Goal: Task Accomplishment & Management: Manage account settings

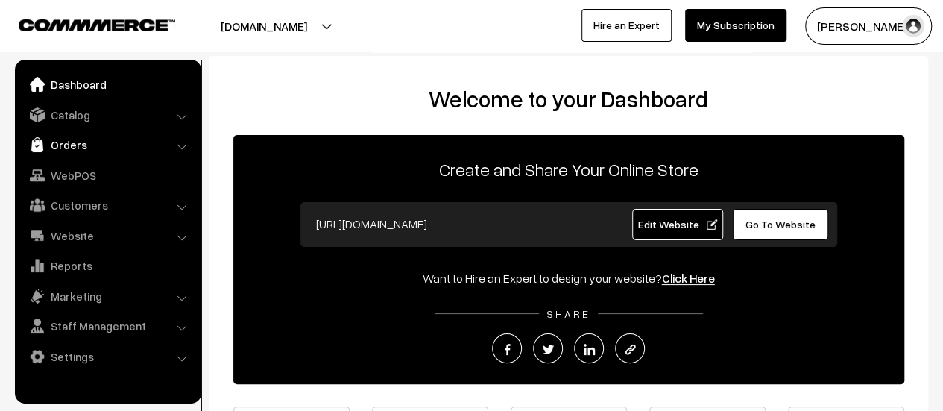
click at [80, 144] on link "Orders" at bounding box center [107, 144] width 177 height 27
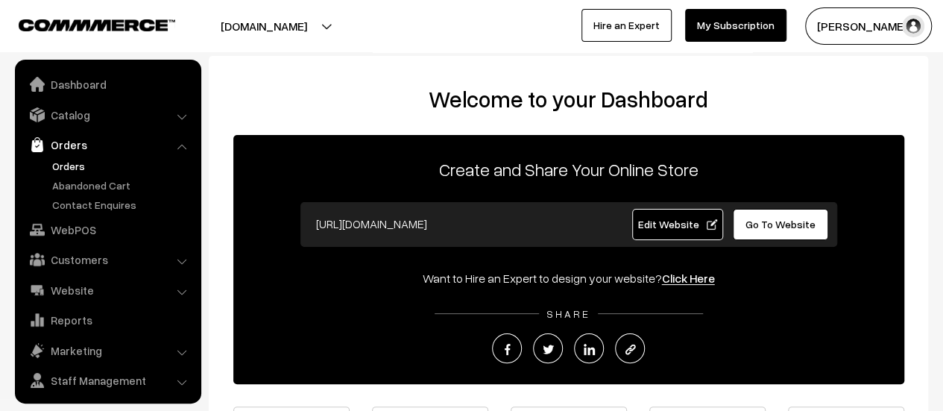
click at [73, 159] on link "Orders" at bounding box center [122, 166] width 148 height 16
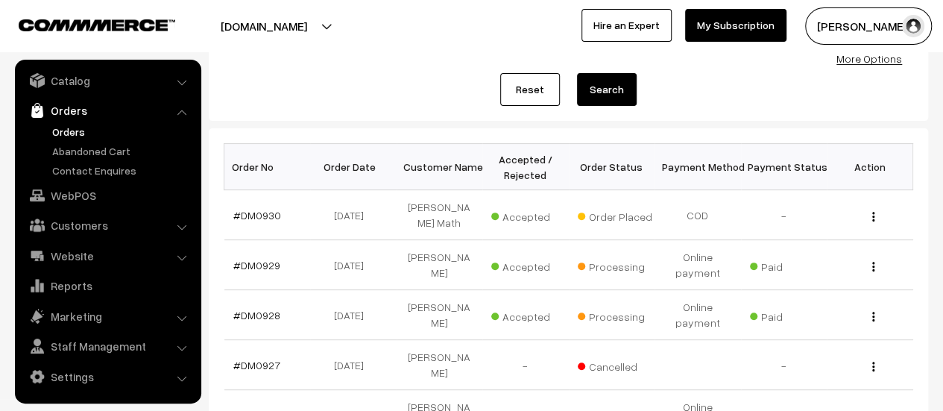
scroll to position [159, 0]
click at [246, 209] on link "#DM0930" at bounding box center [257, 215] width 48 height 13
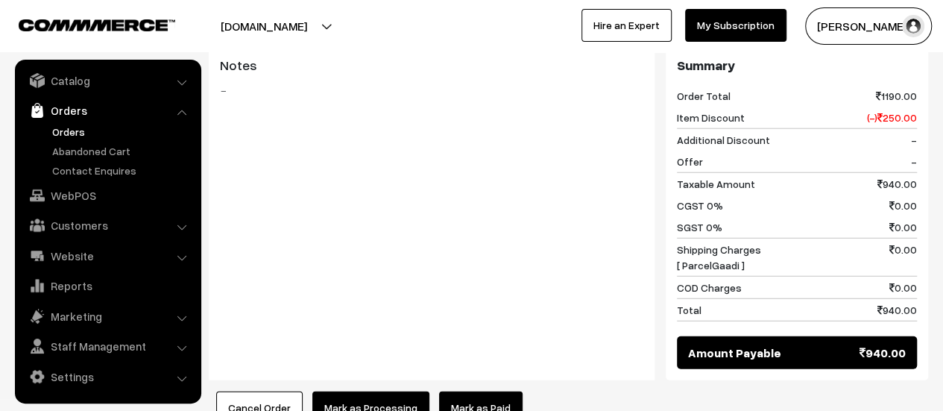
scroll to position [2059, 0]
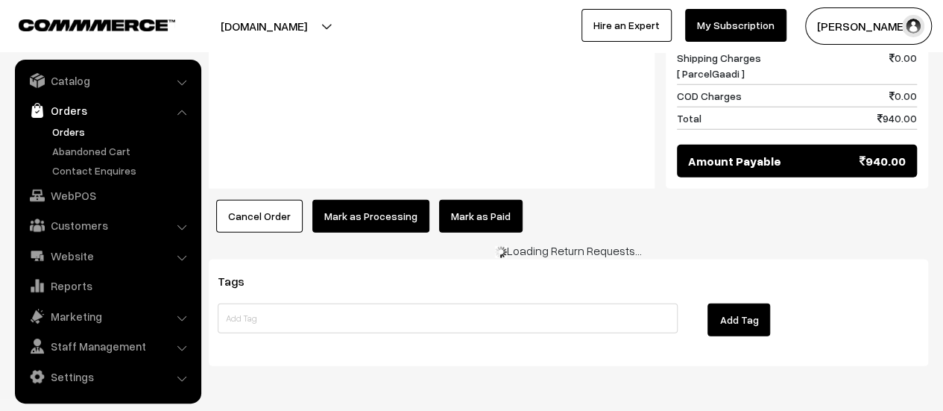
click at [359, 200] on button "Mark as Processing" at bounding box center [370, 216] width 117 height 33
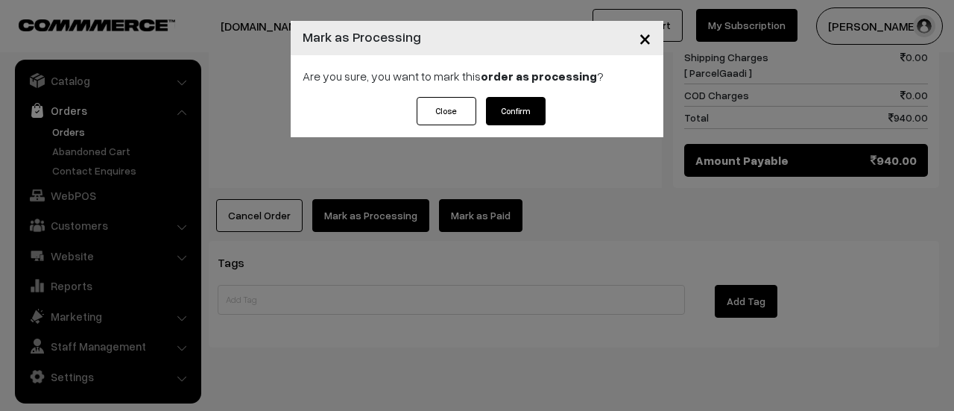
click at [522, 110] on button "Confirm" at bounding box center [516, 111] width 60 height 28
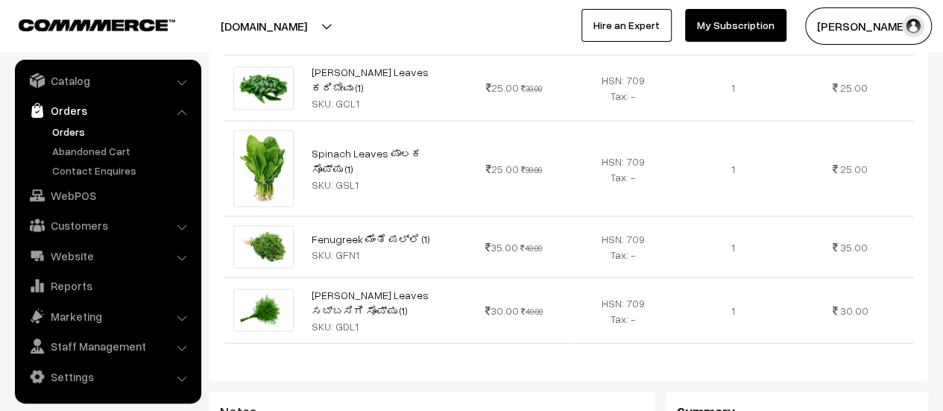
scroll to position [1270, 0]
click at [88, 152] on link "Abandoned Cart" at bounding box center [122, 151] width 148 height 16
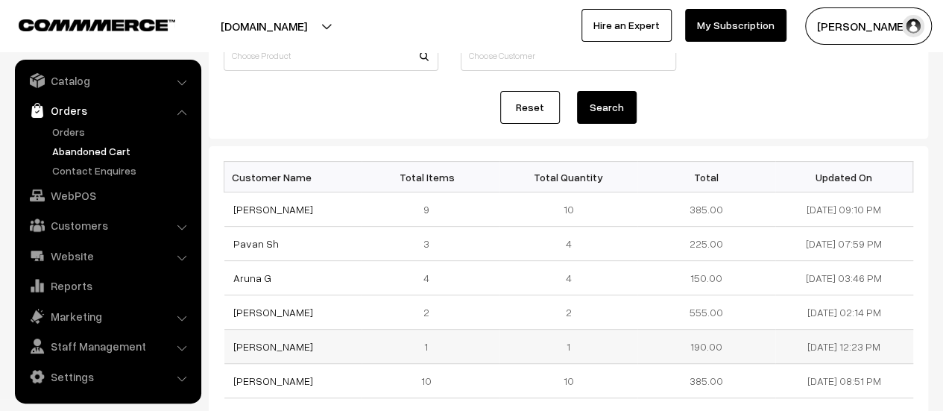
scroll to position [133, 0]
